Goal: Task Accomplishment & Management: Complete application form

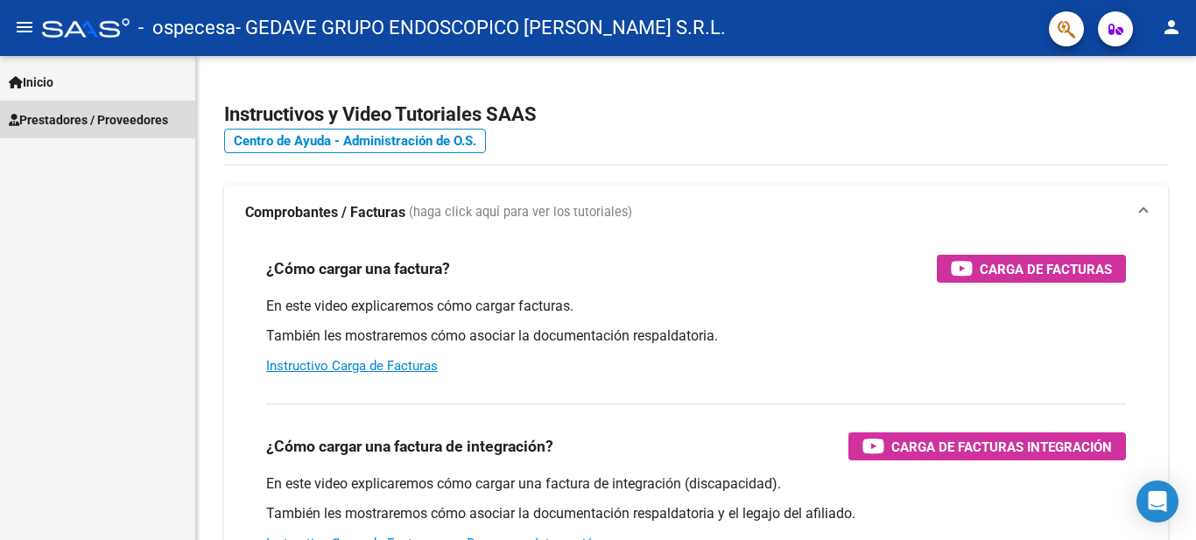
click at [109, 120] on span "Prestadores / Proveedores" at bounding box center [88, 119] width 159 height 19
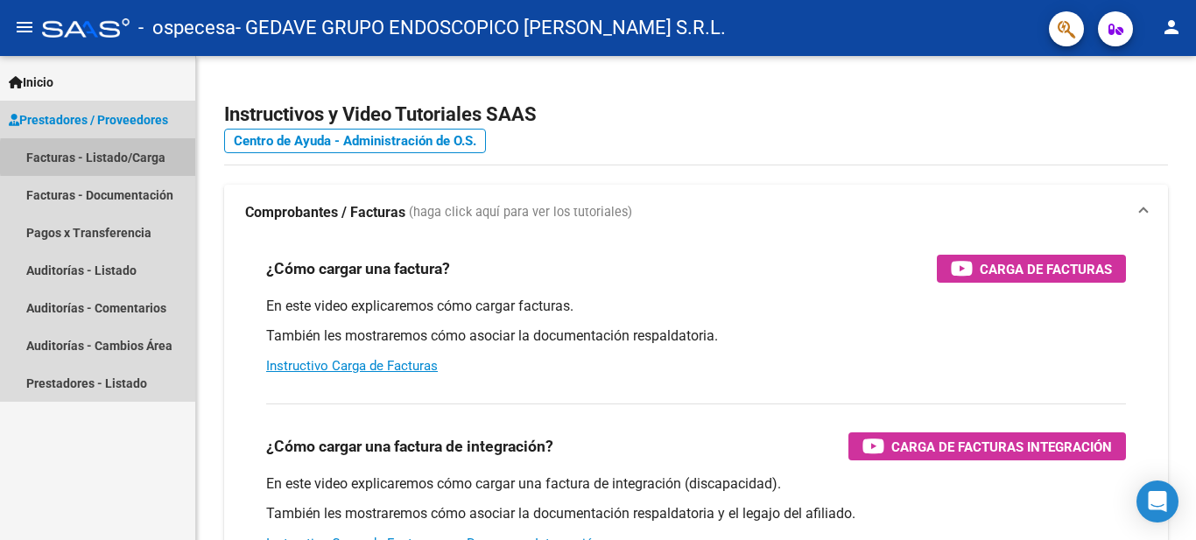
click at [152, 158] on link "Facturas - Listado/Carga" at bounding box center [97, 157] width 195 height 38
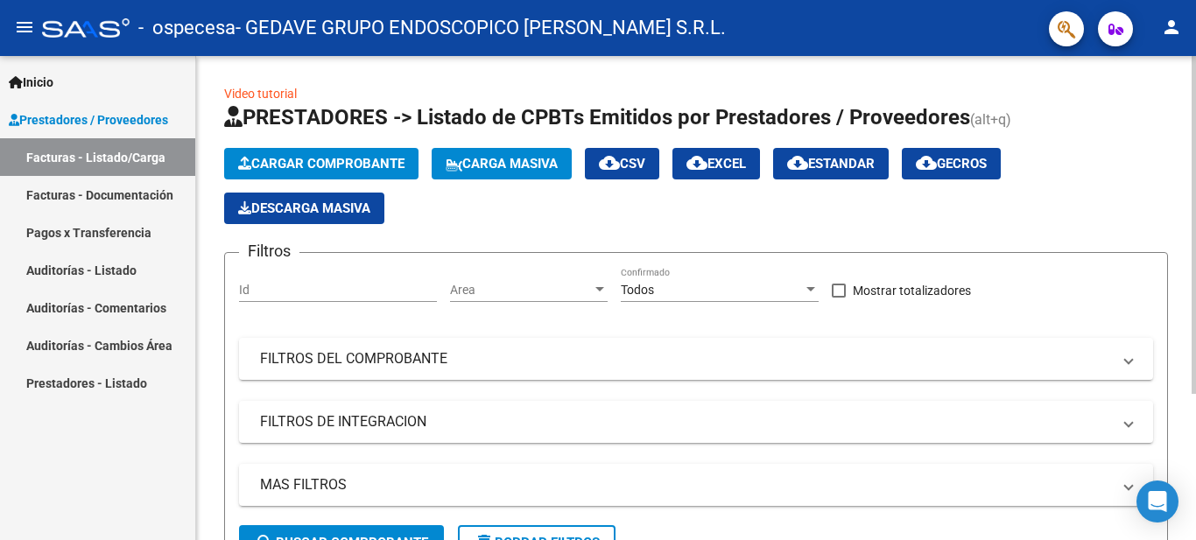
click at [361, 170] on span "Cargar Comprobante" at bounding box center [321, 164] width 166 height 16
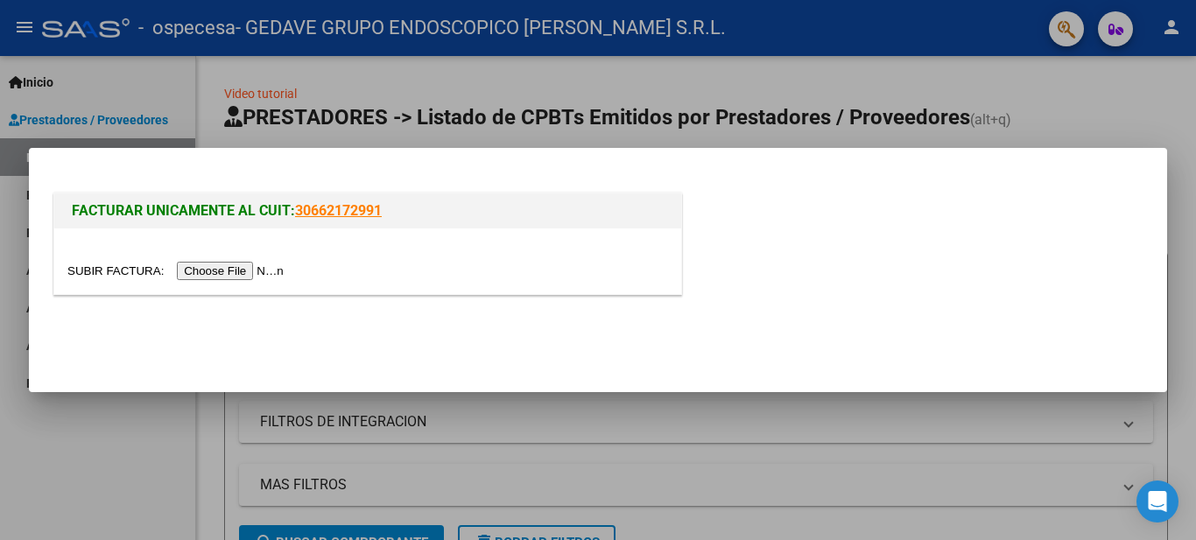
click at [228, 279] on input "file" at bounding box center [177, 271] width 221 height 18
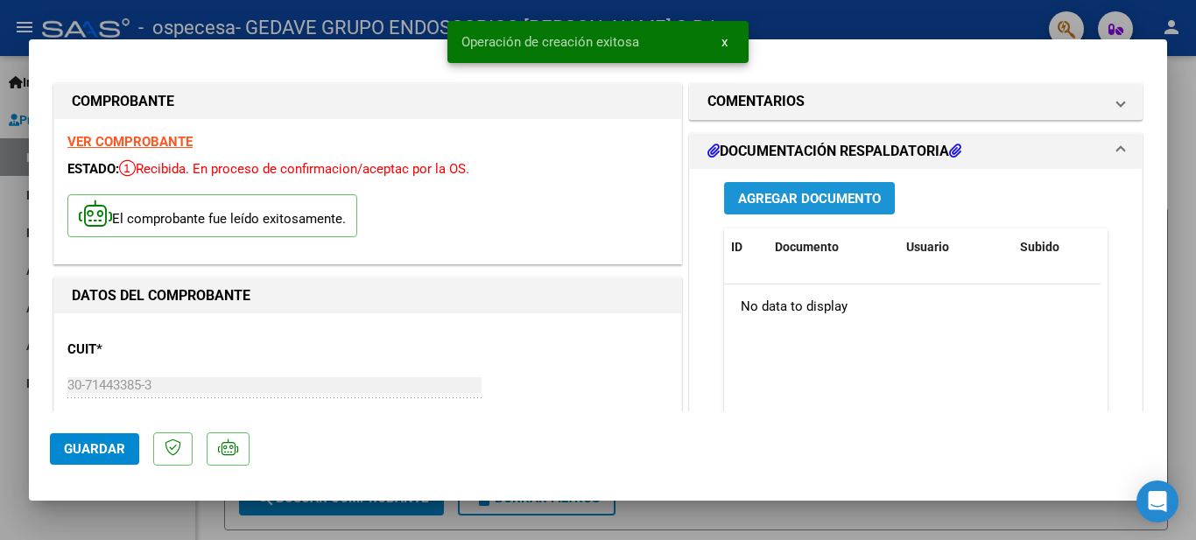
click at [819, 197] on span "Agregar Documento" at bounding box center [809, 199] width 143 height 16
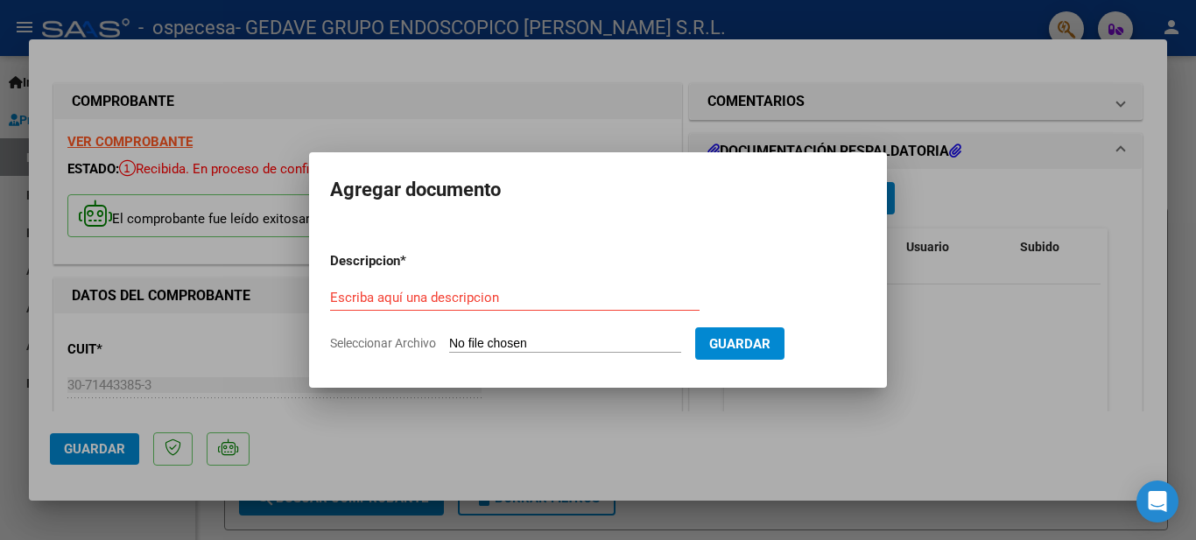
click at [944, 138] on div at bounding box center [598, 270] width 1196 height 540
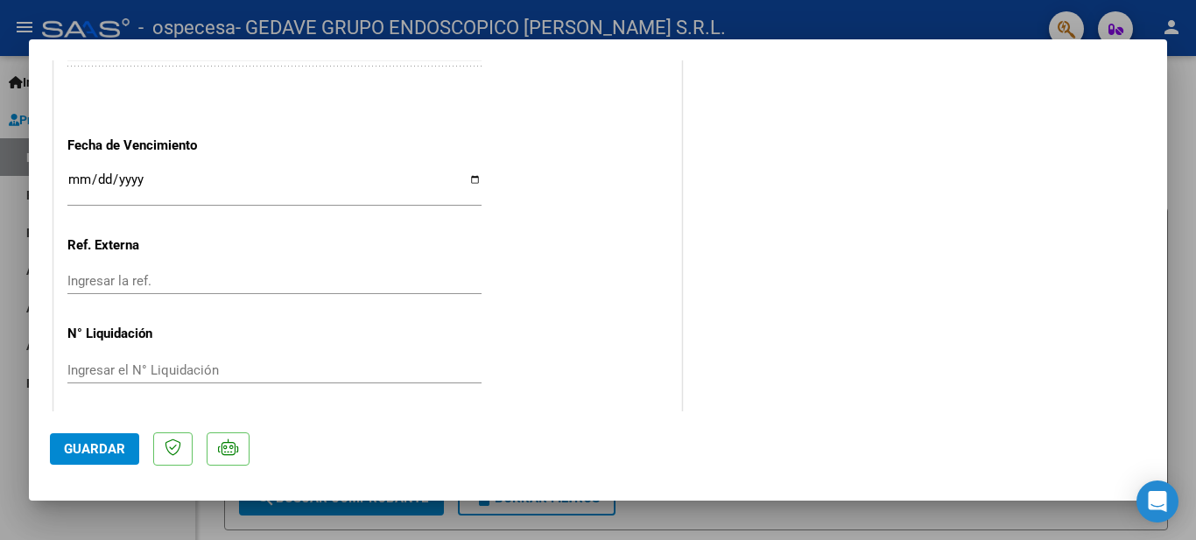
scroll to position [1047, 0]
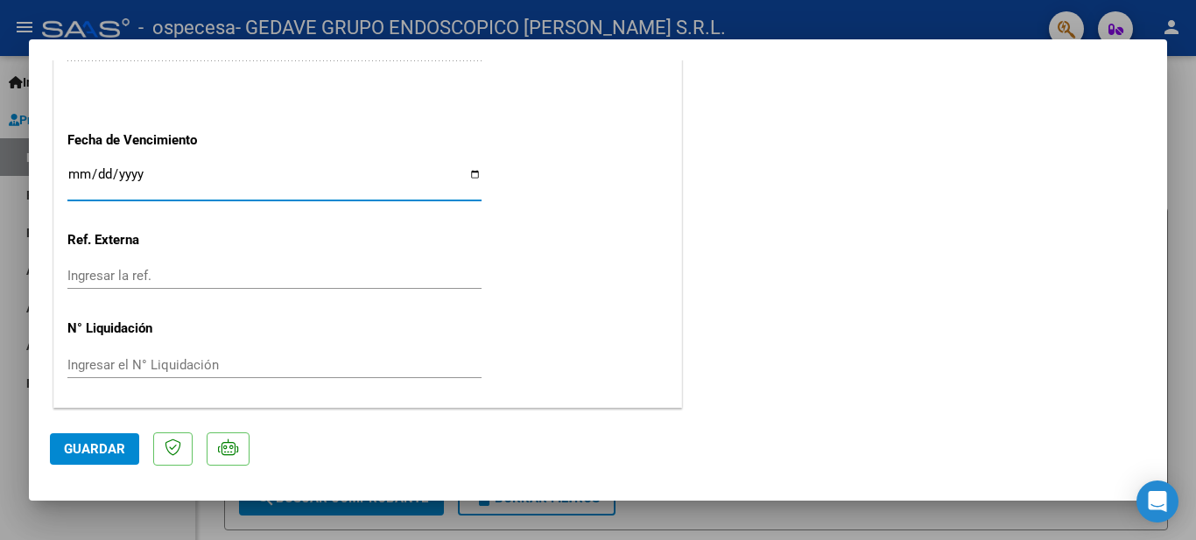
click at [172, 177] on input "Ingresar la fecha" at bounding box center [274, 181] width 414 height 28
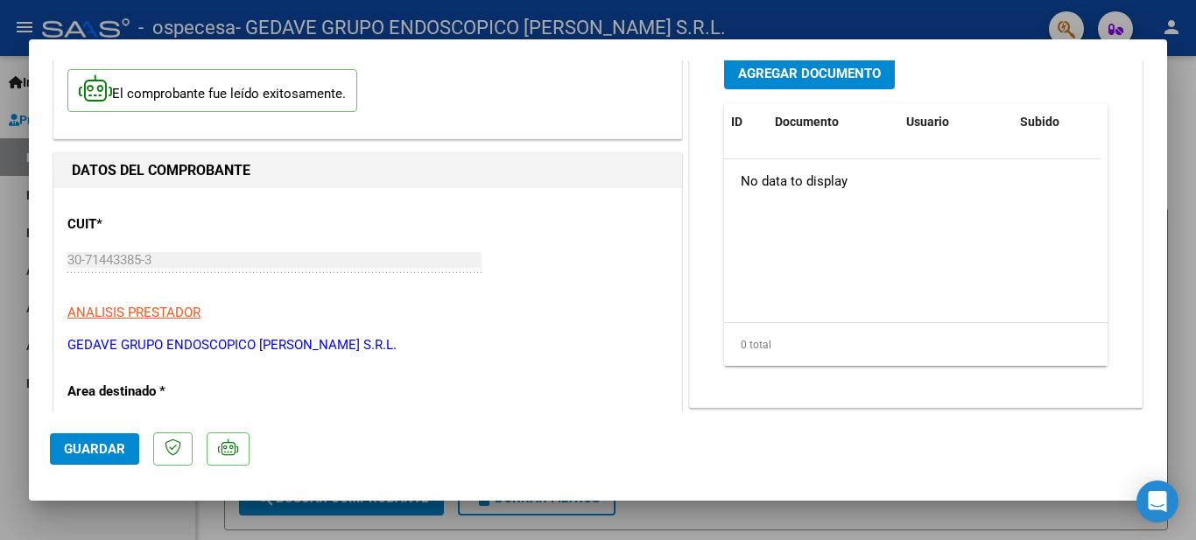
scroll to position [0, 0]
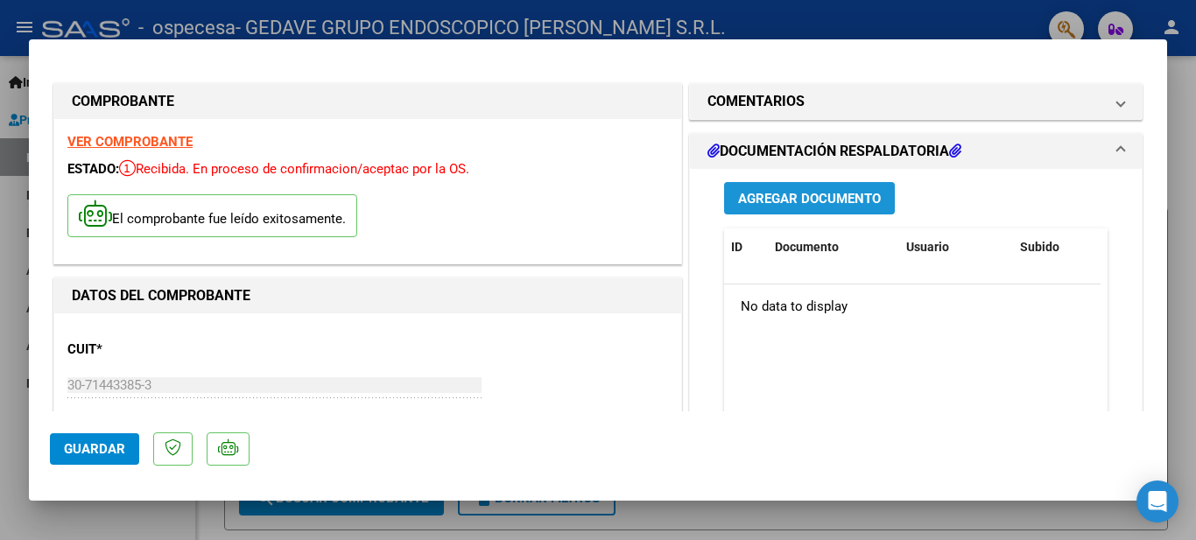
click at [777, 193] on span "Agregar Documento" at bounding box center [809, 199] width 143 height 16
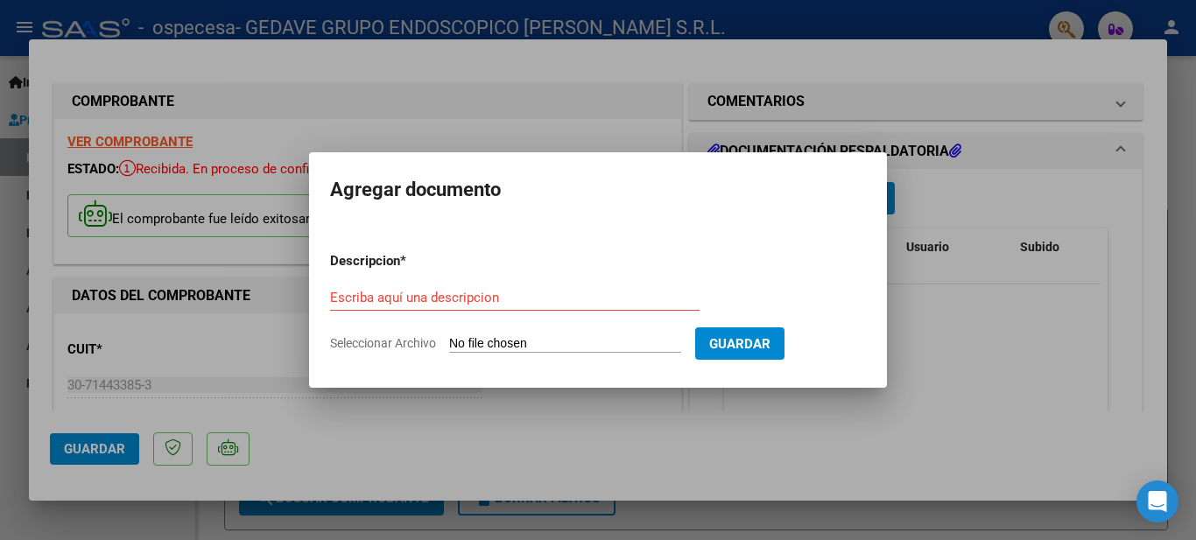
drag, startPoint x: 487, startPoint y: 310, endPoint x: 471, endPoint y: 299, distance: 19.4
click at [486, 310] on div "Escriba aquí una descripcion" at bounding box center [514, 298] width 369 height 26
click at [469, 296] on input "Escriba aquí una descripcion" at bounding box center [514, 298] width 369 height 16
click at [489, 331] on form "Descripcion * Escriba aquí una descripcion Seleccionar Archivo Guardar" at bounding box center [598, 302] width 536 height 128
click at [490, 336] on input "Seleccionar Archivo" at bounding box center [565, 344] width 232 height 17
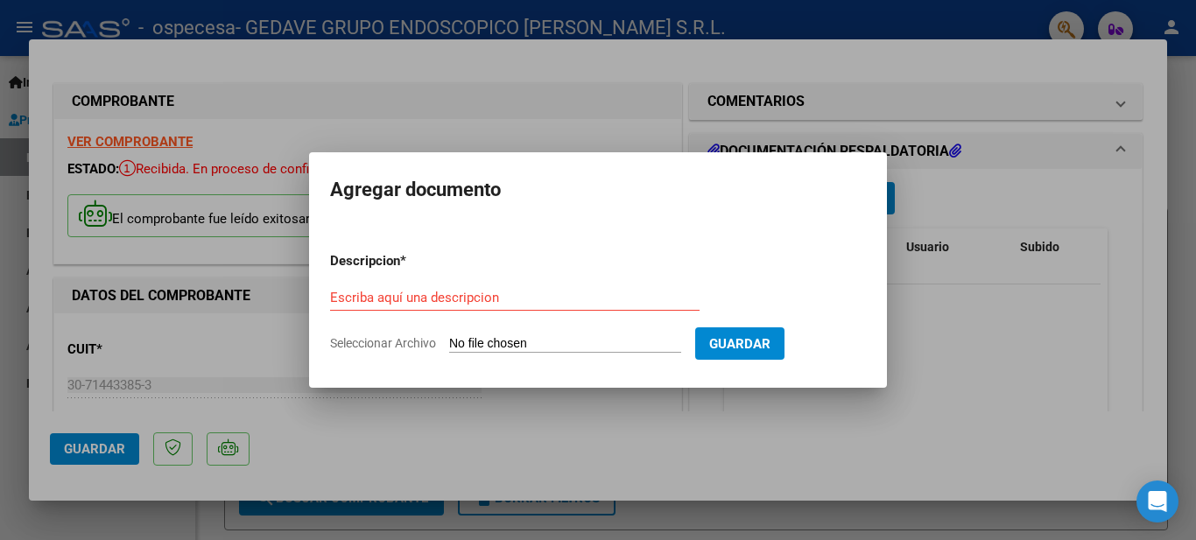
type input "C:\fakepath\OSPECESA 09-25 DOCRESP-20251005223059.pdf"
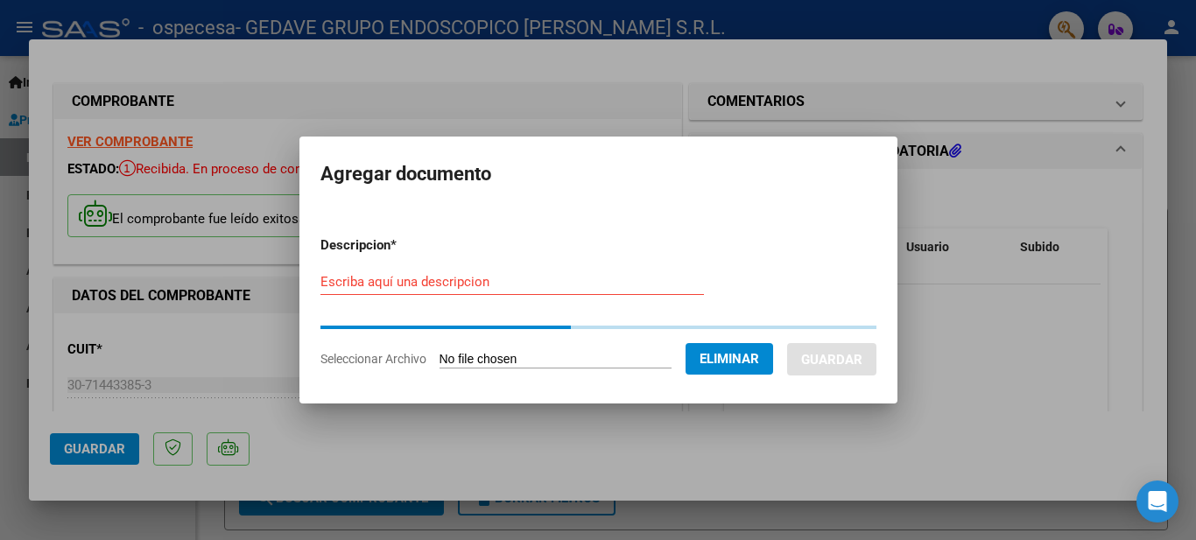
click at [468, 271] on div "Escriba aquí una descripcion" at bounding box center [511, 282] width 383 height 26
click at [475, 292] on div "Escriba aquí una descripcion" at bounding box center [511, 282] width 383 height 26
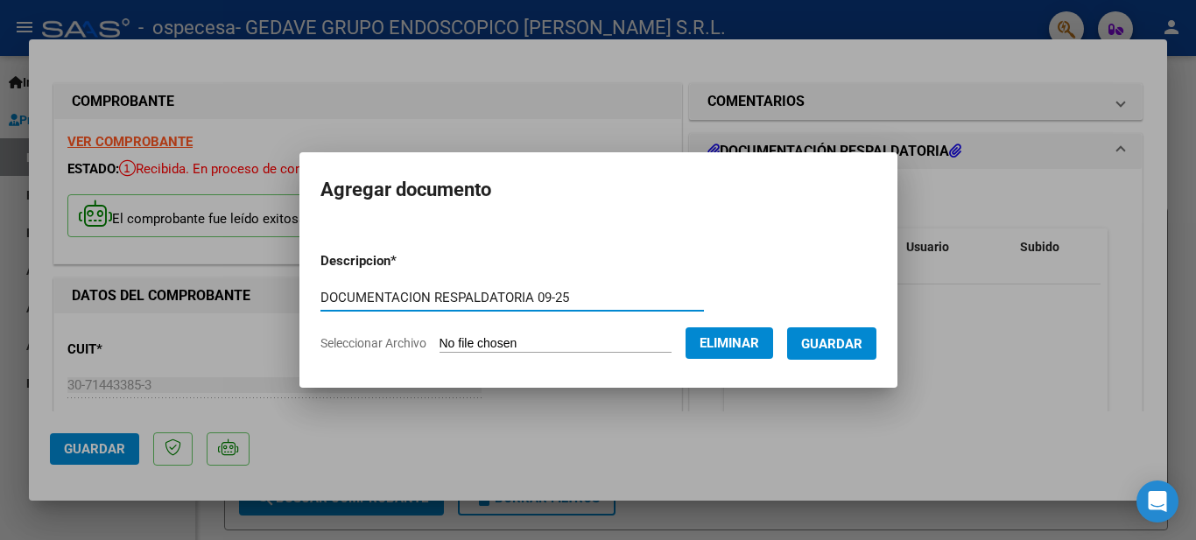
type input "DOCUMENTACION RESPALDATORIA 09-25"
click at [847, 348] on span "Guardar" at bounding box center [831, 344] width 61 height 16
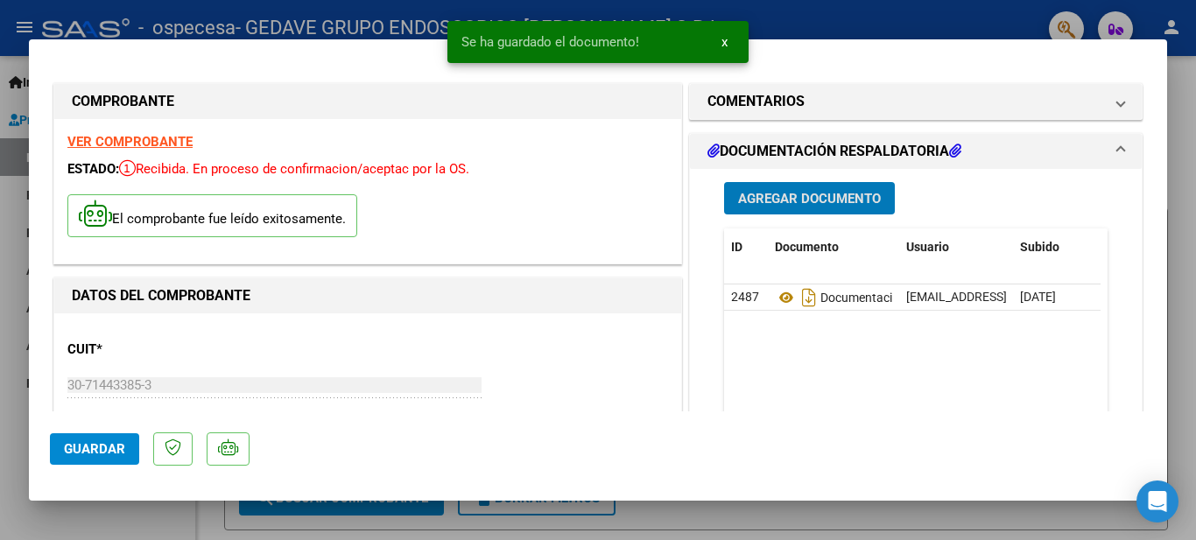
click at [829, 186] on button "Agregar Documento" at bounding box center [809, 198] width 171 height 32
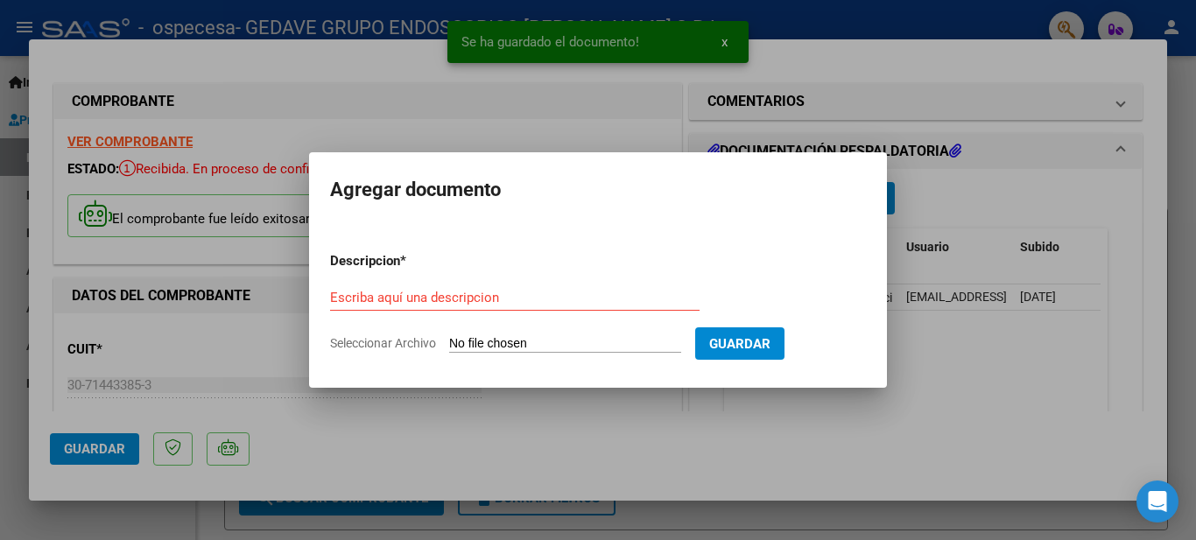
click at [464, 333] on form "Descripcion * Escriba aquí una descripcion Seleccionar Archivo Guardar" at bounding box center [598, 302] width 536 height 128
click at [464, 339] on input "Seleccionar Archivo" at bounding box center [565, 344] width 232 height 17
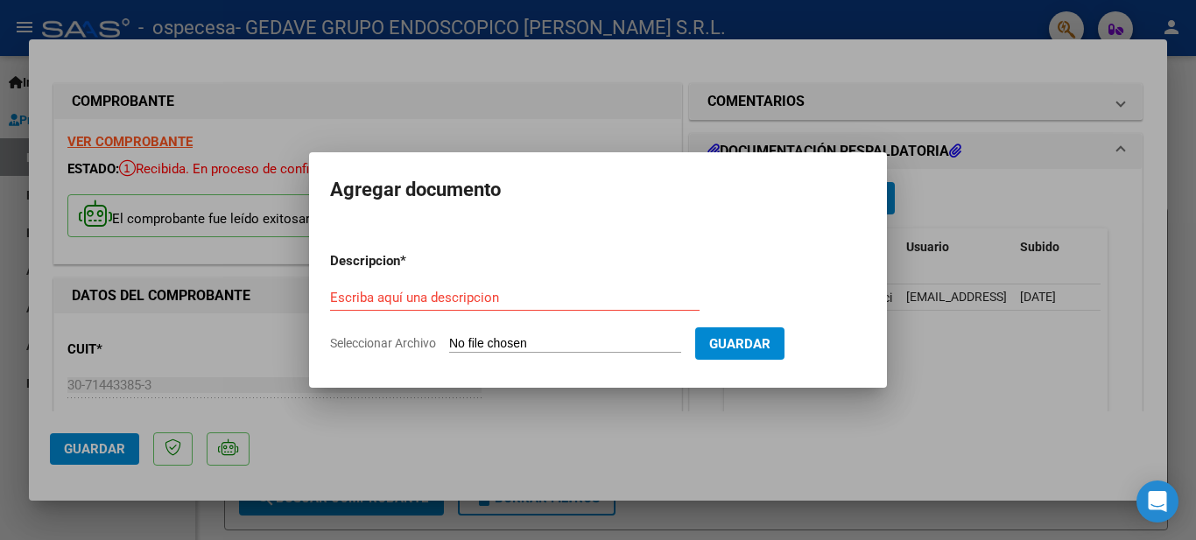
type input "C:\fakepath\OSPECESA 09-25.xls"
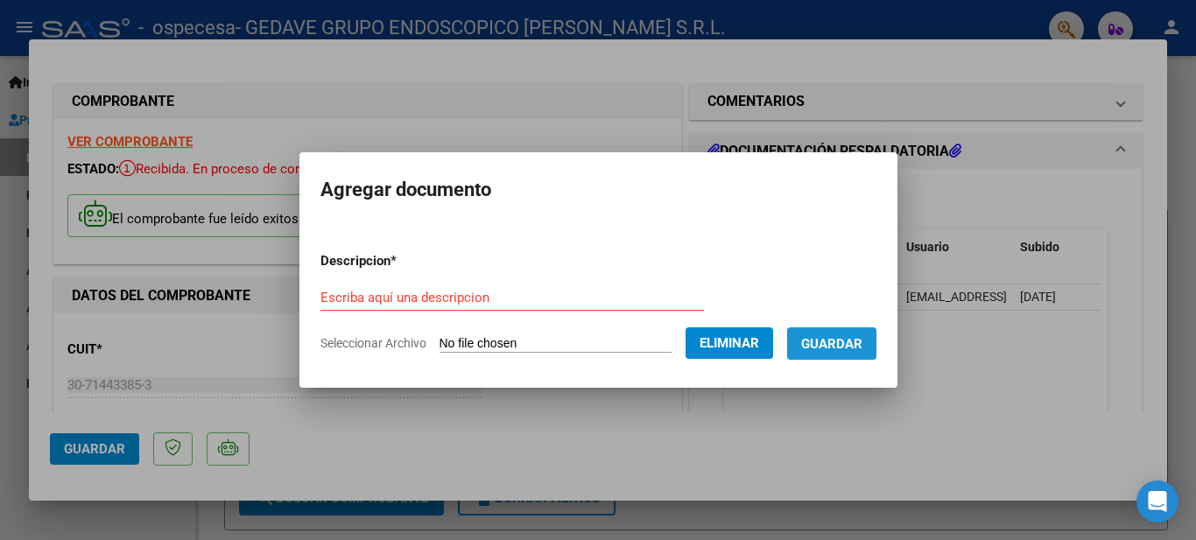
click at [862, 336] on span "Guardar" at bounding box center [831, 344] width 61 height 16
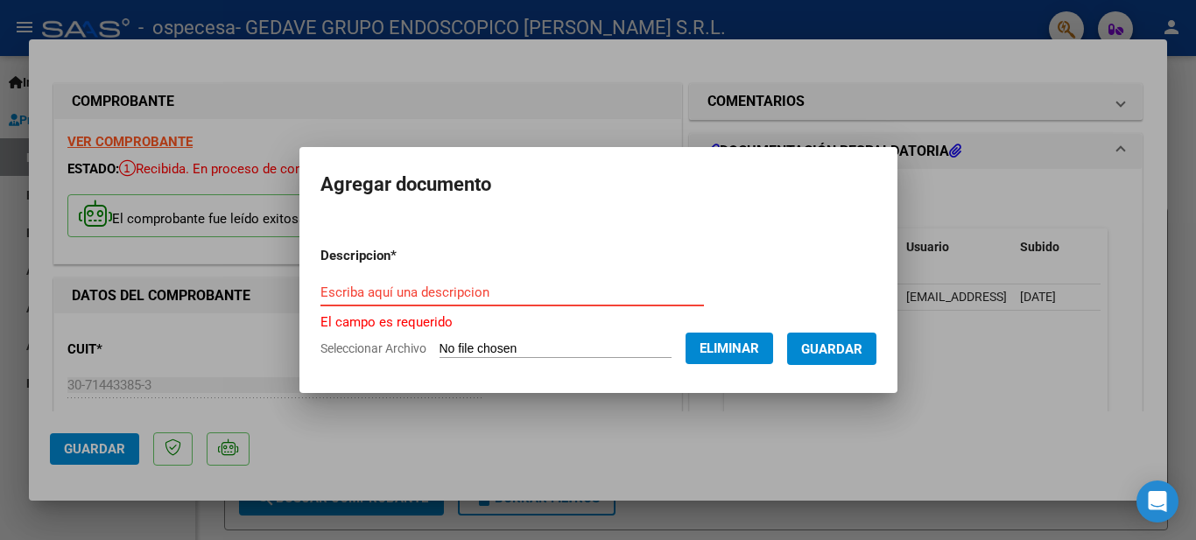
click at [458, 299] on input "Escriba aquí una descripcion" at bounding box center [511, 293] width 383 height 16
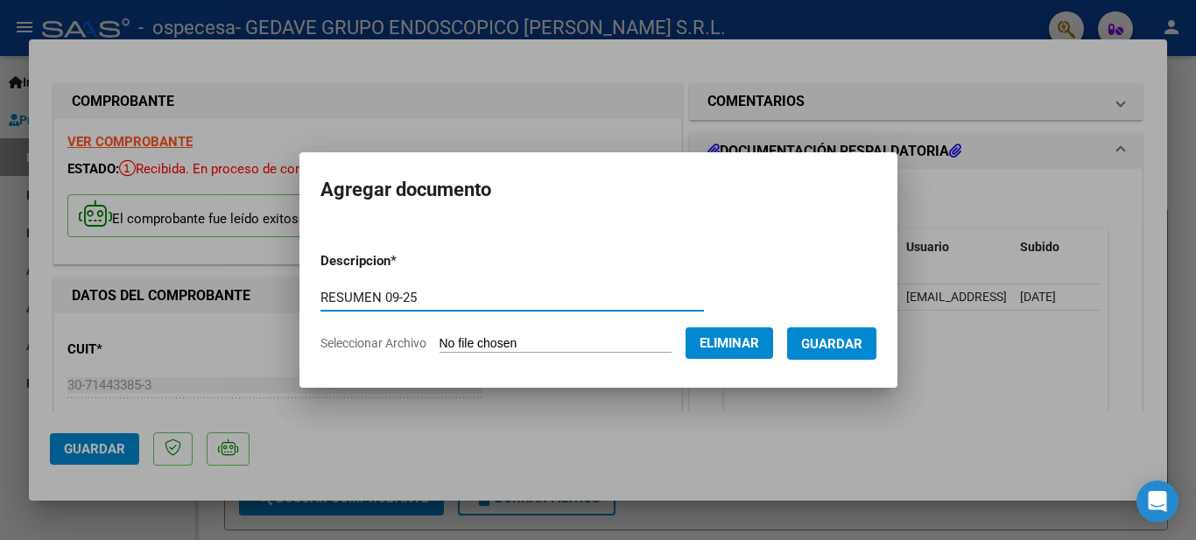
type input "RESUMEN 09-25"
click at [862, 347] on span "Guardar" at bounding box center [831, 344] width 61 height 16
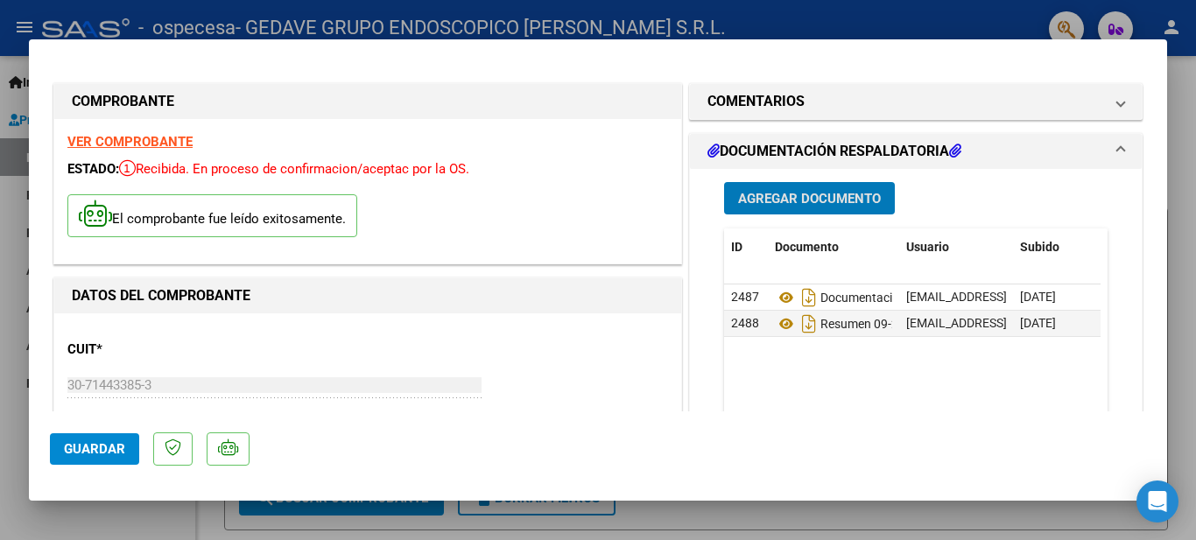
scroll to position [1047, 0]
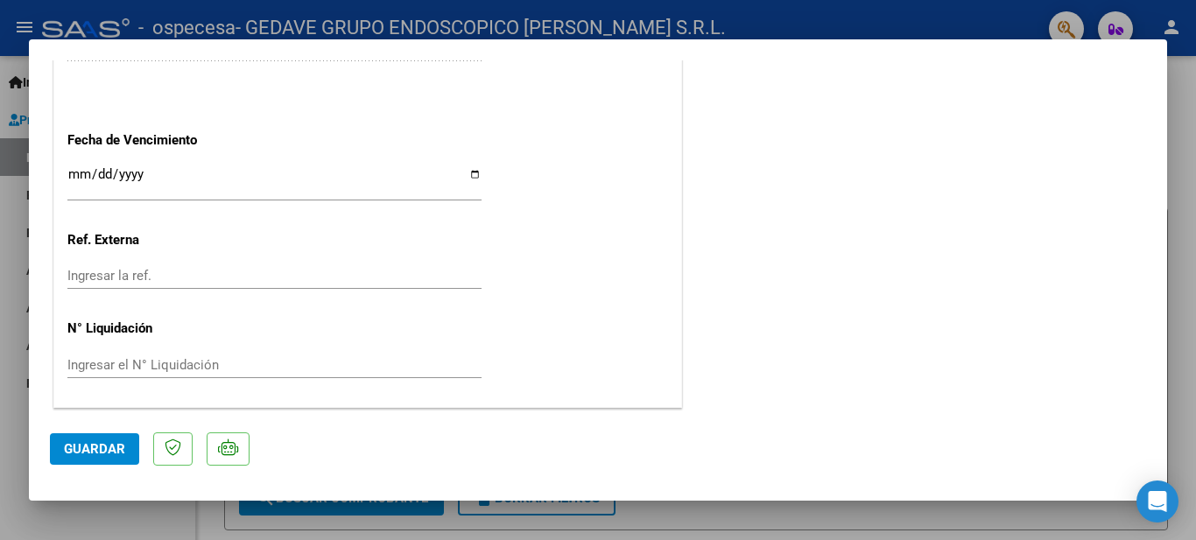
click at [97, 458] on button "Guardar" at bounding box center [94, 449] width 89 height 32
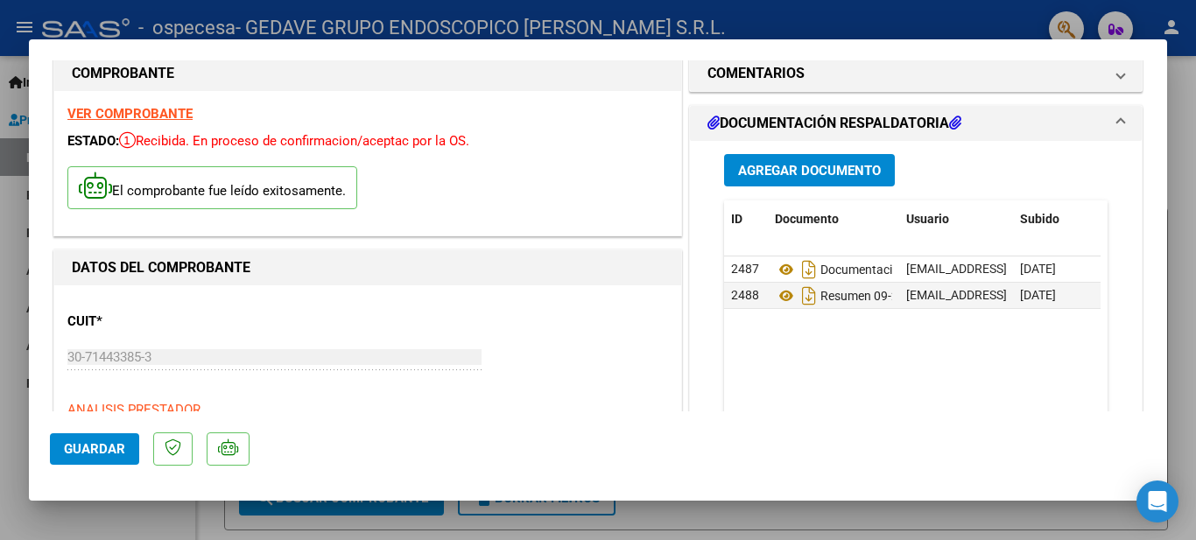
scroll to position [0, 0]
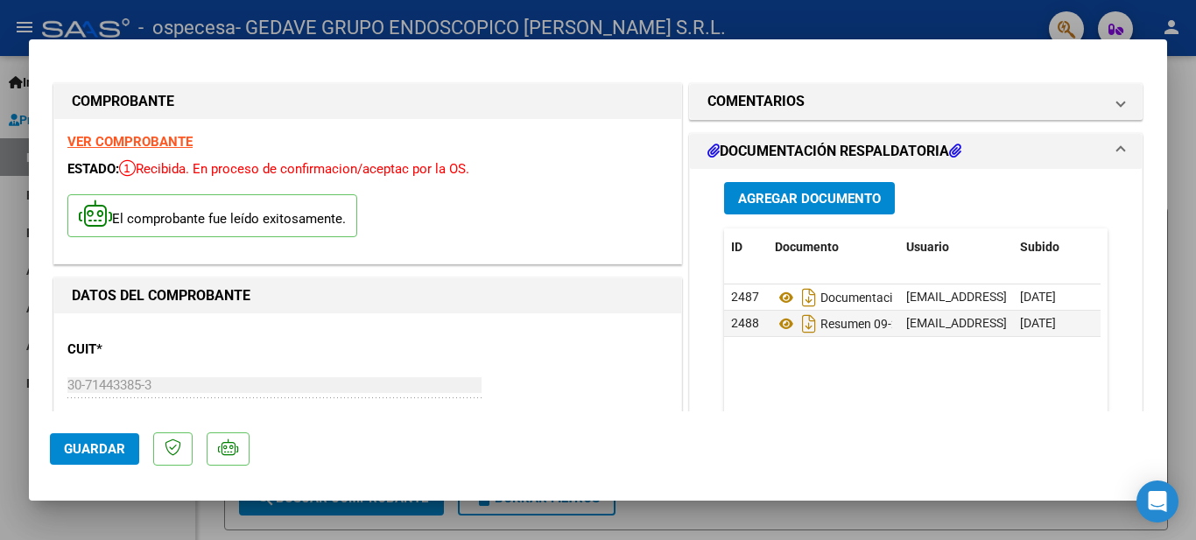
click at [810, 357] on datatable-body "2487 Documentacion Respaldatoria 09-25 [EMAIL_ADDRESS][DOMAIN_NAME] - GEDAVE Gr…" at bounding box center [912, 366] width 376 height 163
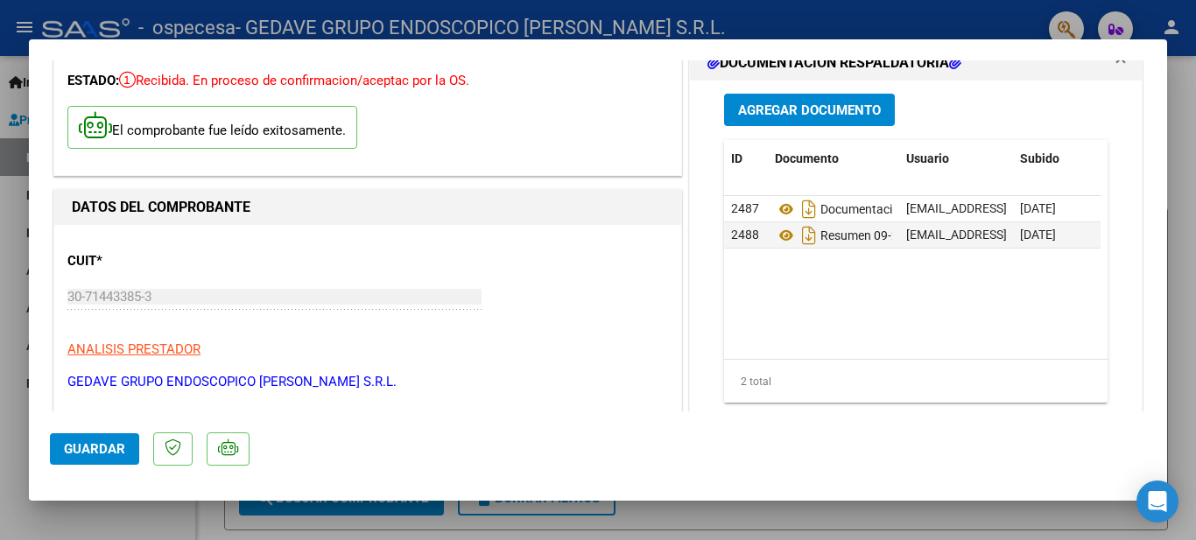
drag, startPoint x: 480, startPoint y: 328, endPoint x: 476, endPoint y: 382, distance: 53.5
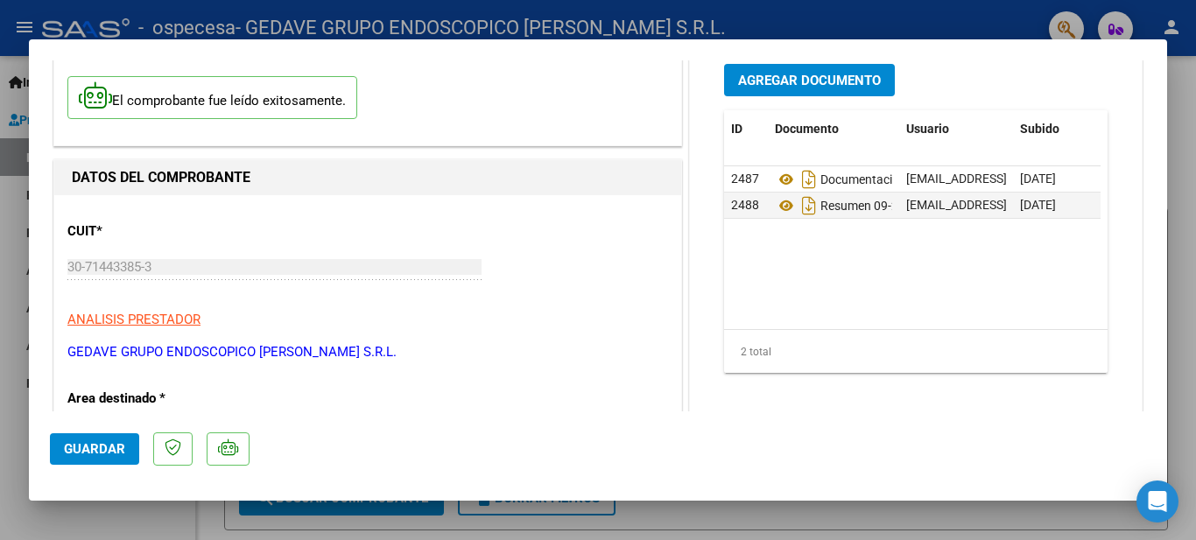
click at [0, 255] on div at bounding box center [598, 270] width 1196 height 540
type input "$ 0,00"
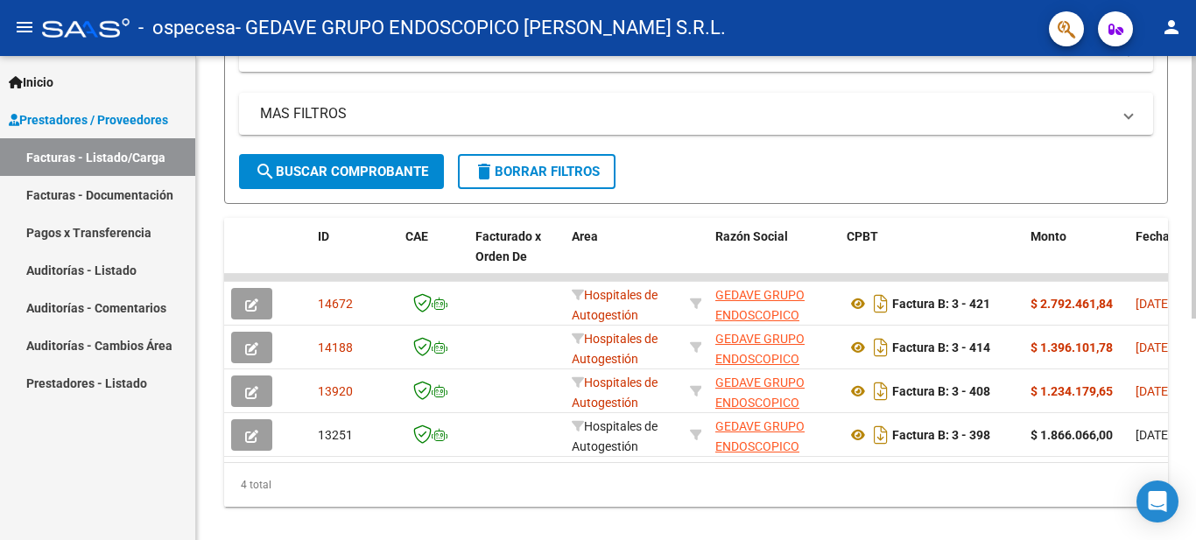
scroll to position [410, 0]
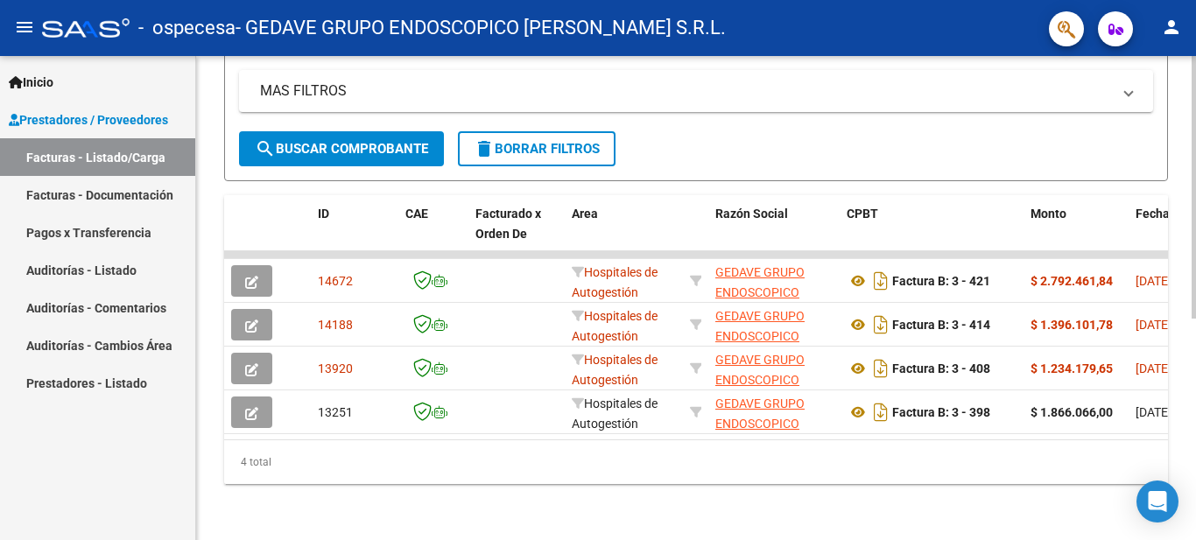
drag, startPoint x: 1132, startPoint y: 165, endPoint x: 1134, endPoint y: 222, distance: 56.9
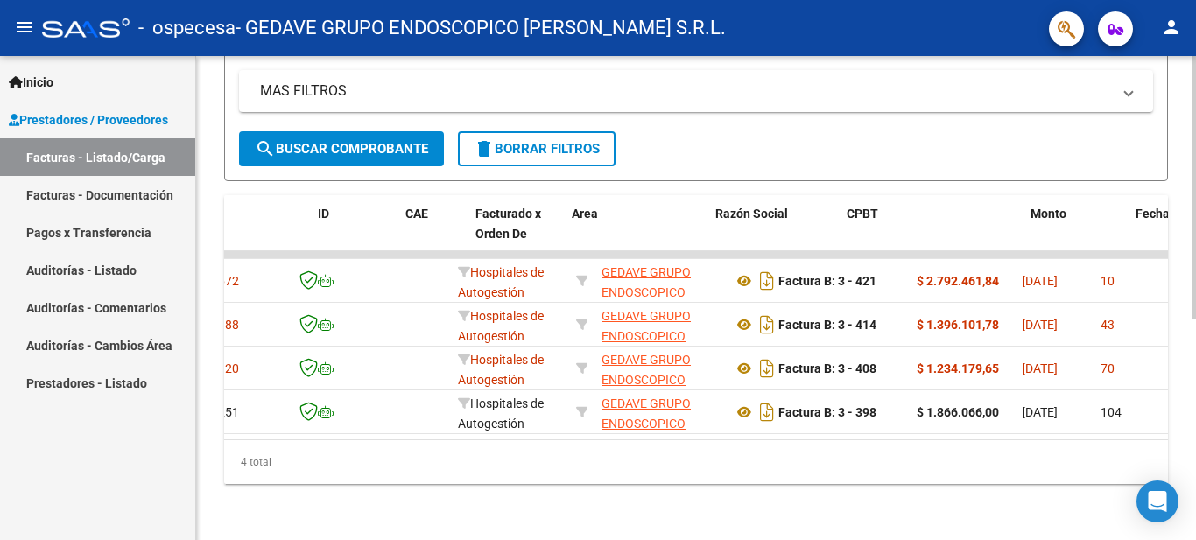
scroll to position [0, 0]
